Goal: Information Seeking & Learning: Learn about a topic

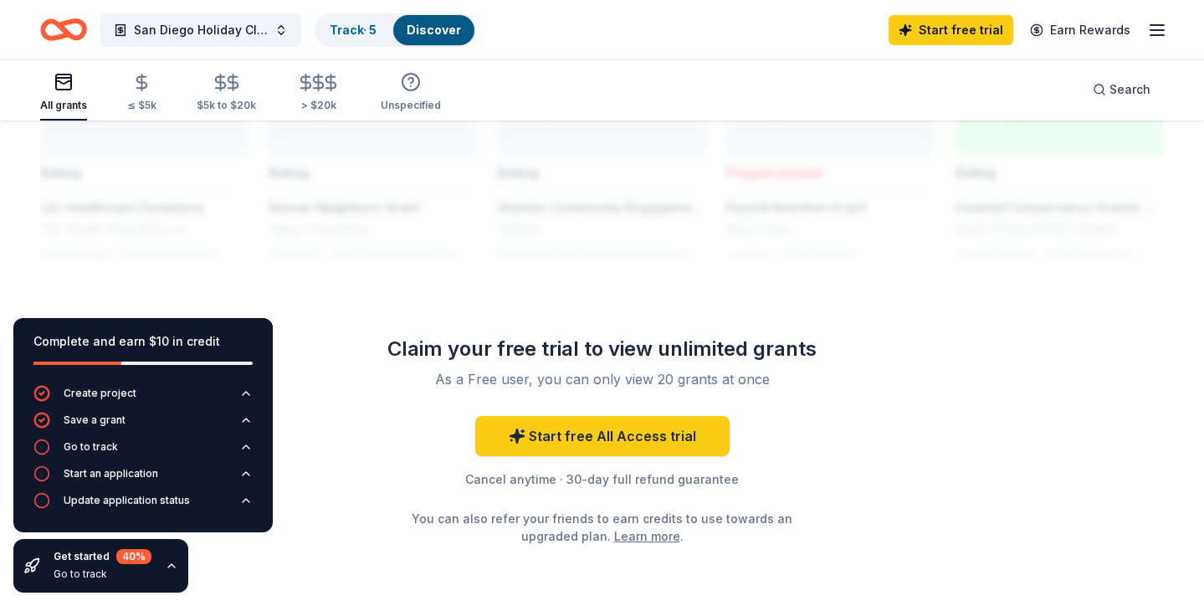
scroll to position [1442, 0]
click at [357, 26] on link "Track · 5" at bounding box center [353, 30] width 47 height 14
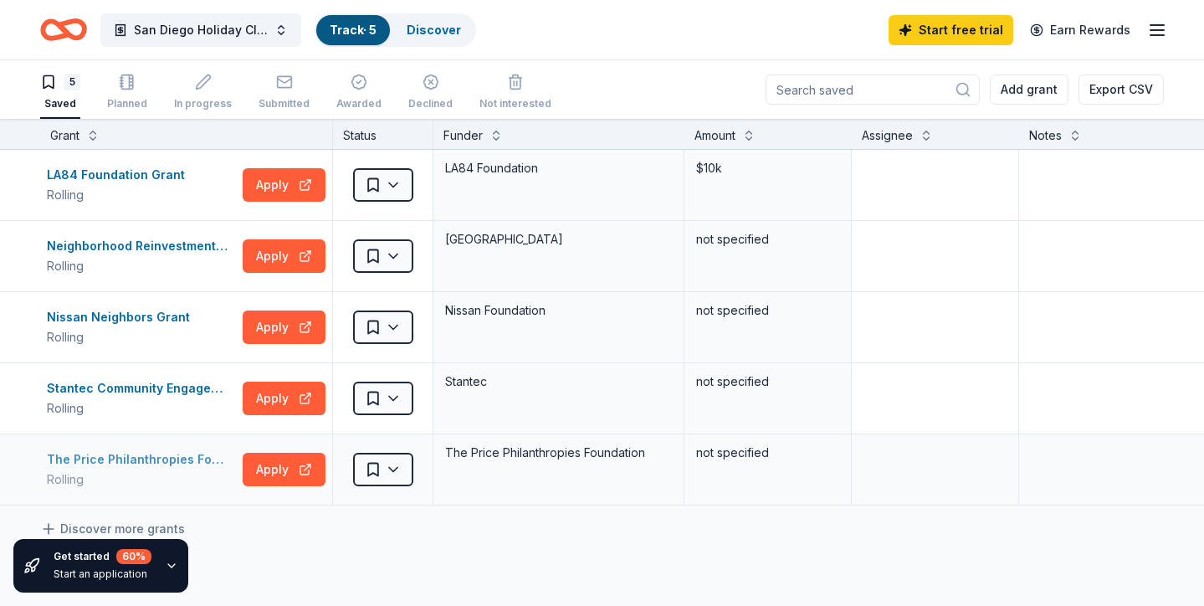
click at [143, 453] on div "The Price Philanthropies Foundation Grant" at bounding box center [141, 459] width 189 height 20
click at [110, 249] on div "Neighborhood Reinvestment Program" at bounding box center [141, 246] width 189 height 20
click at [432, 33] on link "Discover" at bounding box center [434, 30] width 54 height 14
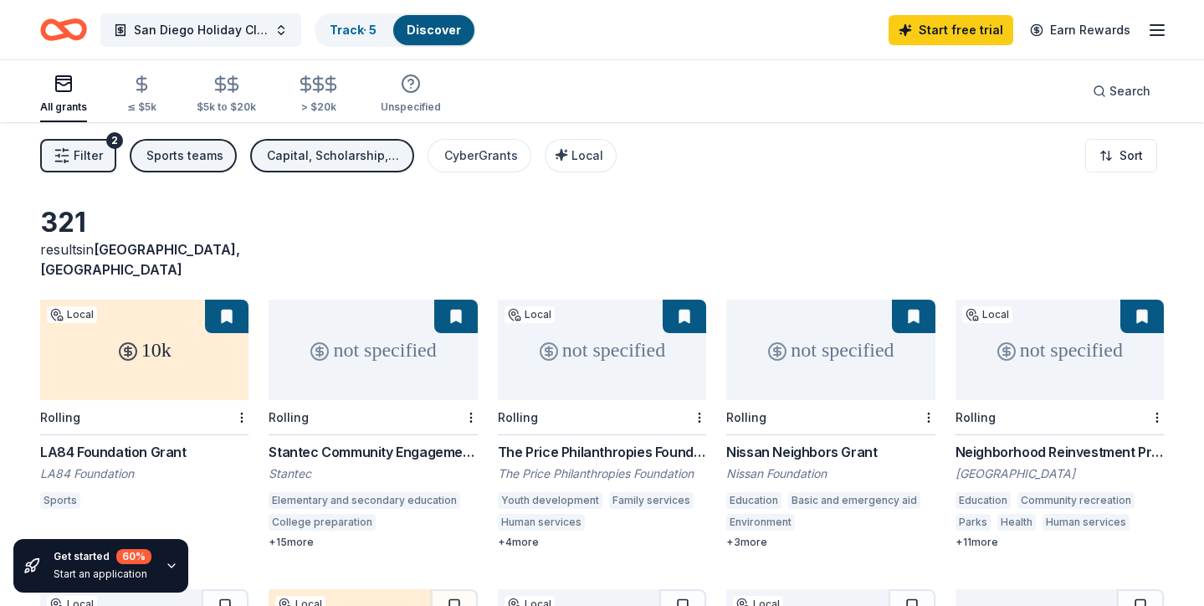
click at [212, 161] on div "Sports teams" at bounding box center [184, 156] width 77 height 20
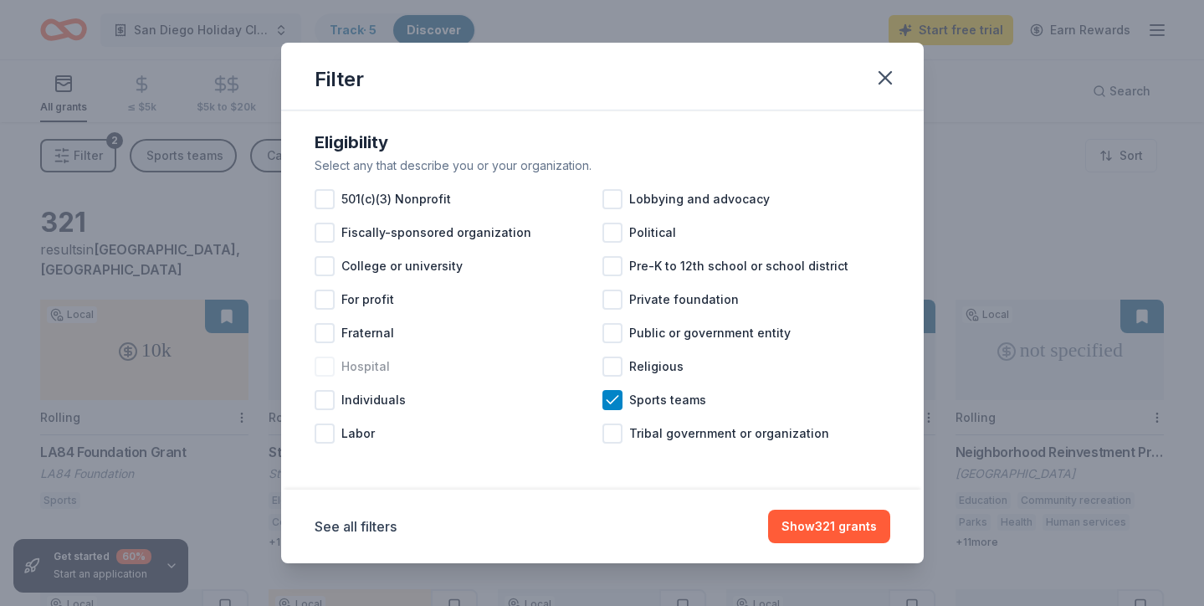
scroll to position [8, 0]
click at [821, 532] on button "Show 321 grants" at bounding box center [829, 525] width 122 height 33
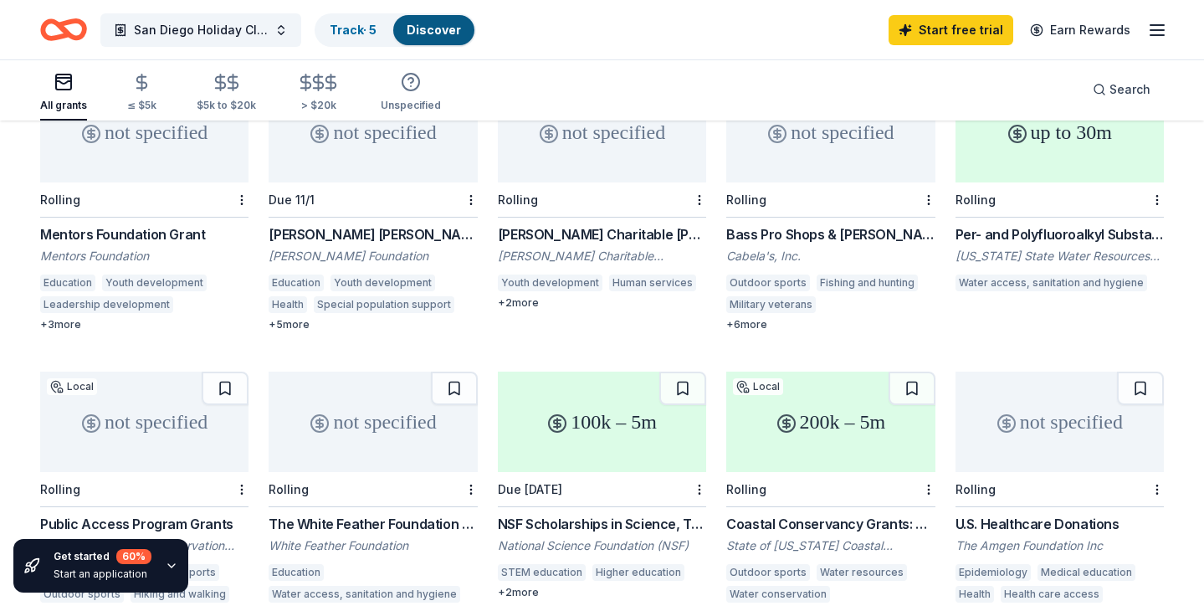
scroll to position [768, 0]
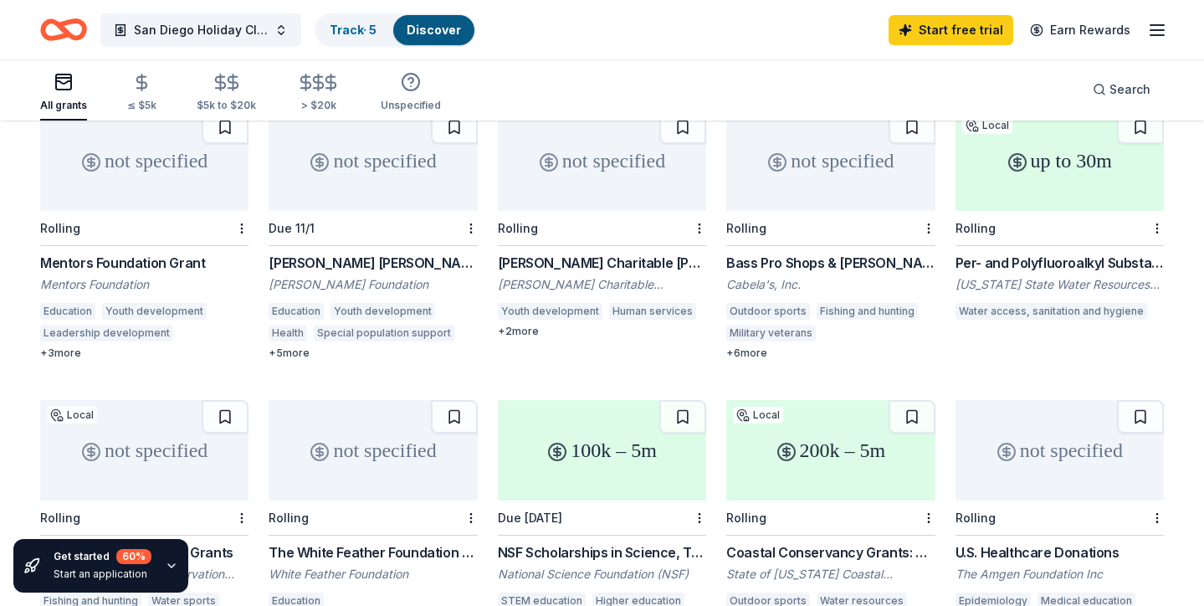
click at [815, 253] on div "Bass Pro Shops & [PERSON_NAME]'s Funding" at bounding box center [830, 263] width 208 height 20
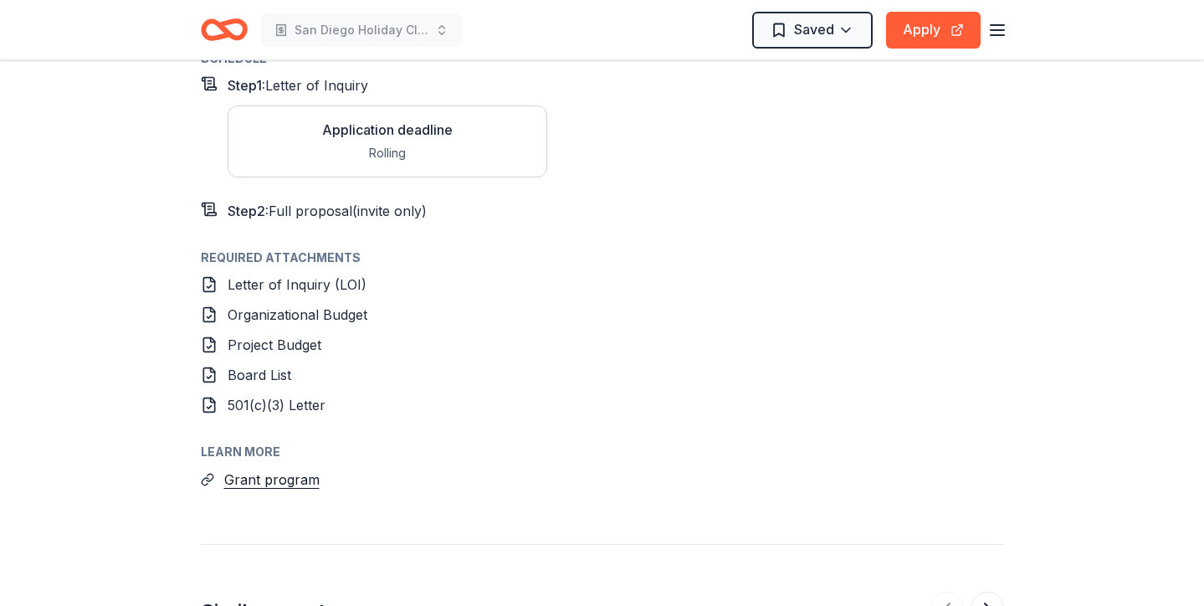
scroll to position [1504, 0]
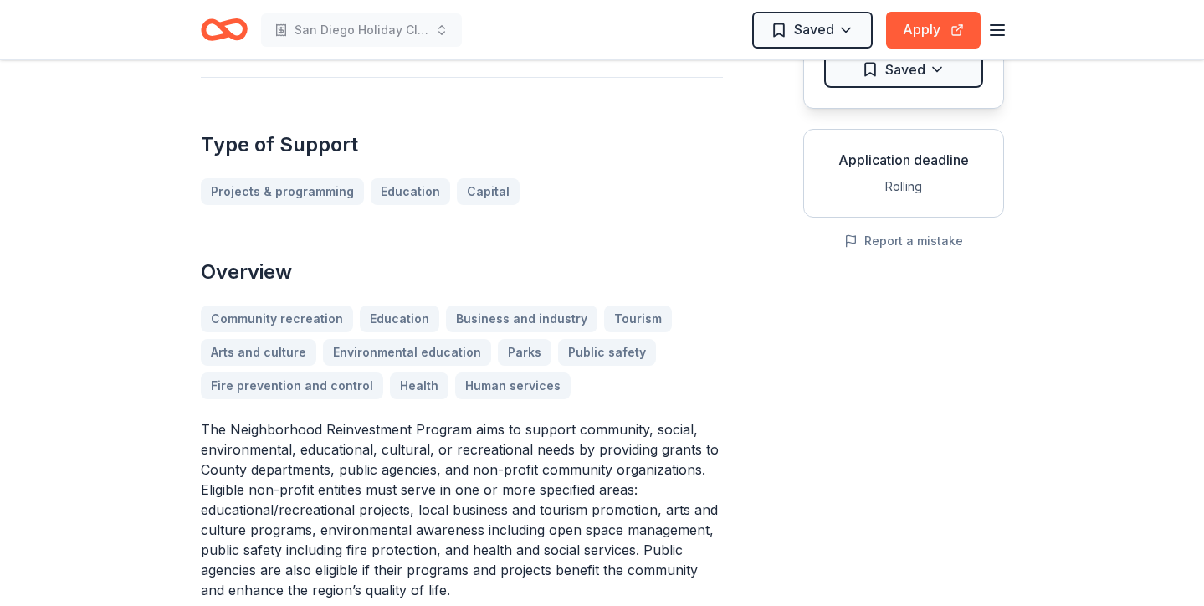
scroll to position [252, 0]
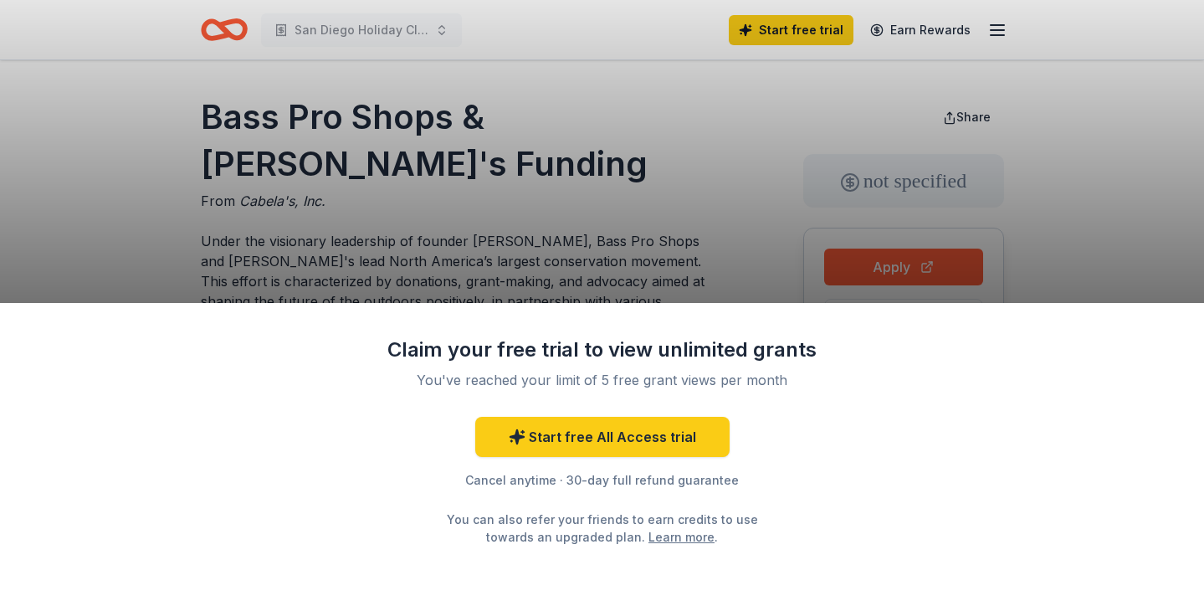
click at [615, 245] on div "Claim your free trial to view unlimited grants You've reached your limit of 5 f…" at bounding box center [602, 303] width 1204 height 606
click at [577, 166] on div "Claim your free trial to view unlimited grants You've reached your limit of 5 f…" at bounding box center [602, 303] width 1204 height 606
